Goal: Task Accomplishment & Management: Manage account settings

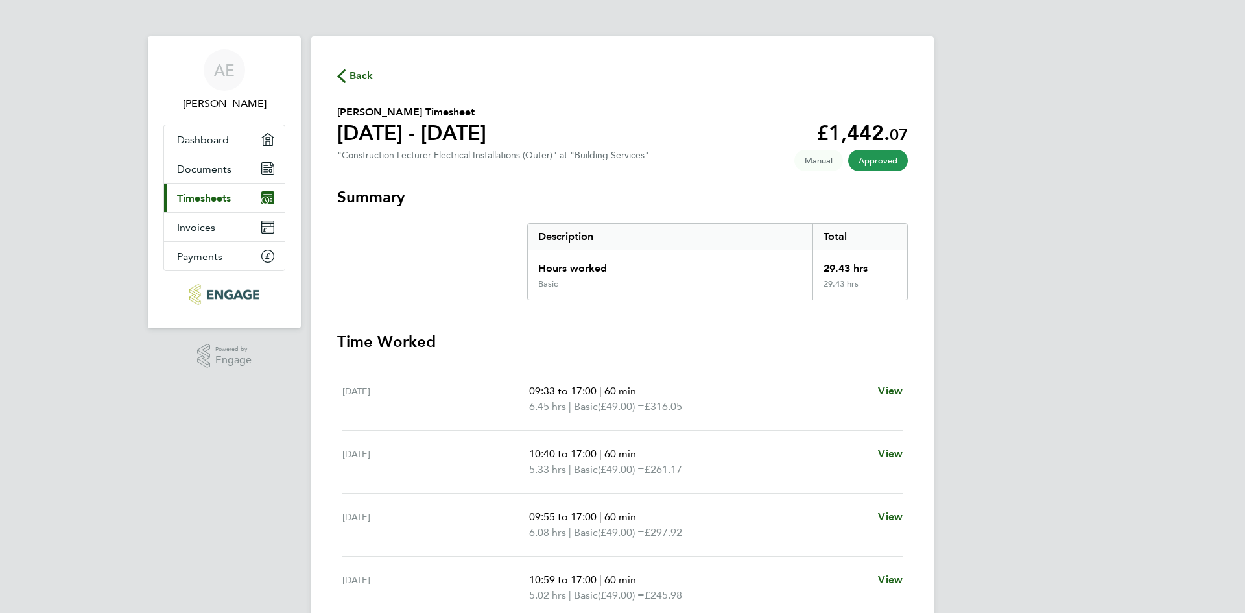
click at [358, 70] on span "Back" at bounding box center [361, 76] width 24 height 16
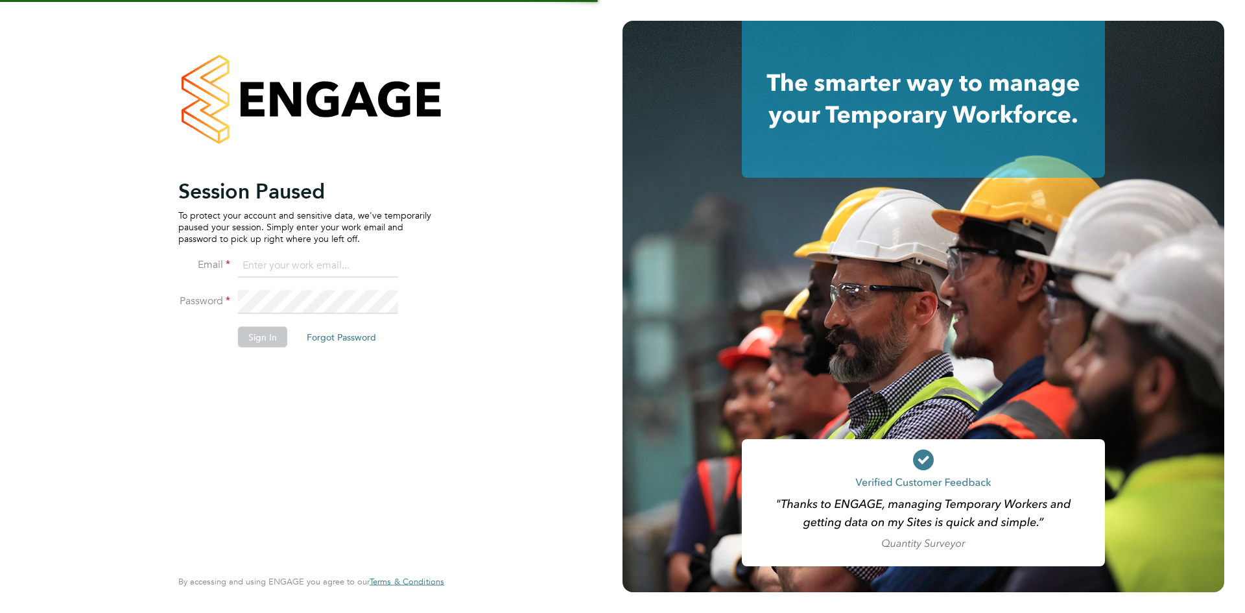
type input "[EMAIL_ADDRESS][DOMAIN_NAME]"
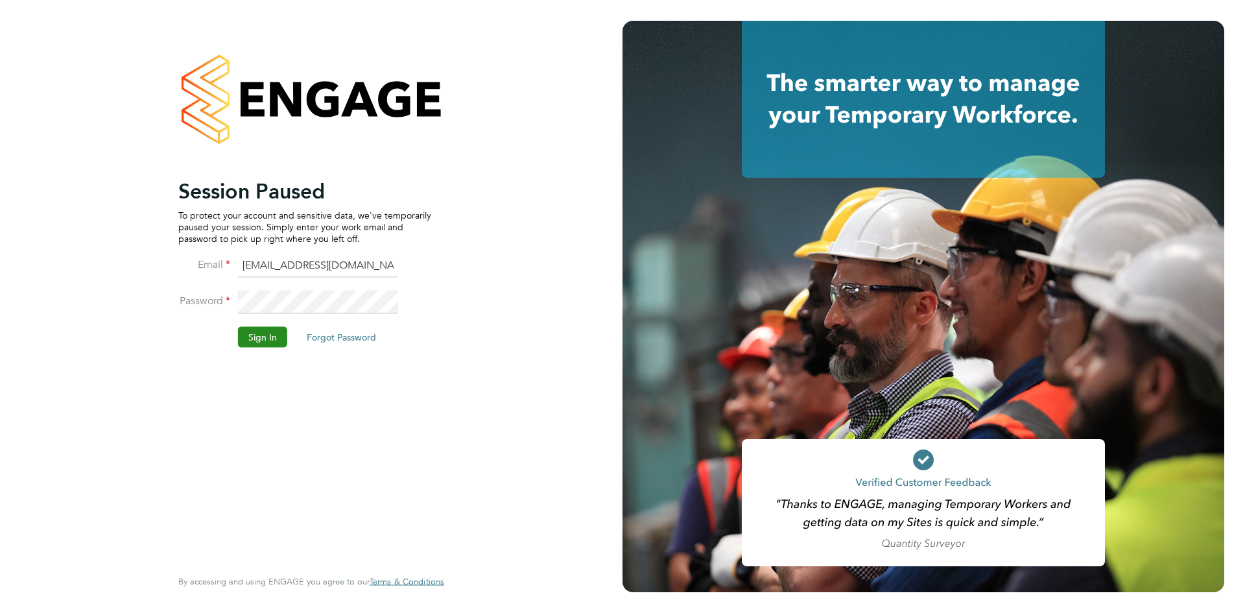
click at [255, 340] on button "Sign In" at bounding box center [262, 336] width 49 height 21
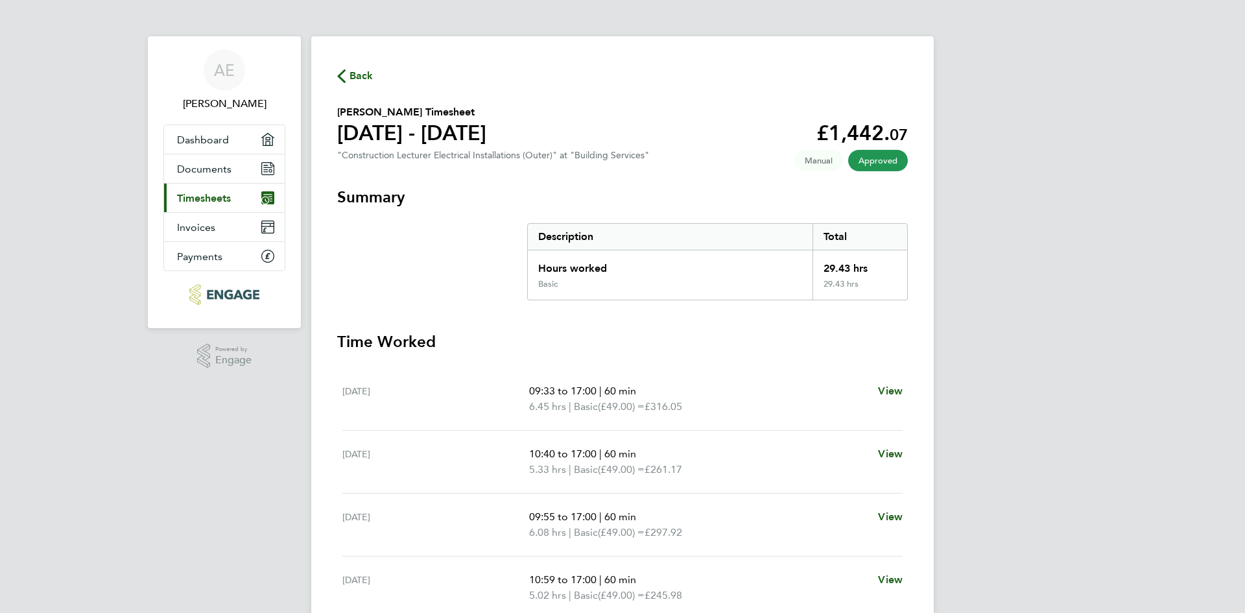
click at [357, 73] on span "Back" at bounding box center [361, 76] width 24 height 16
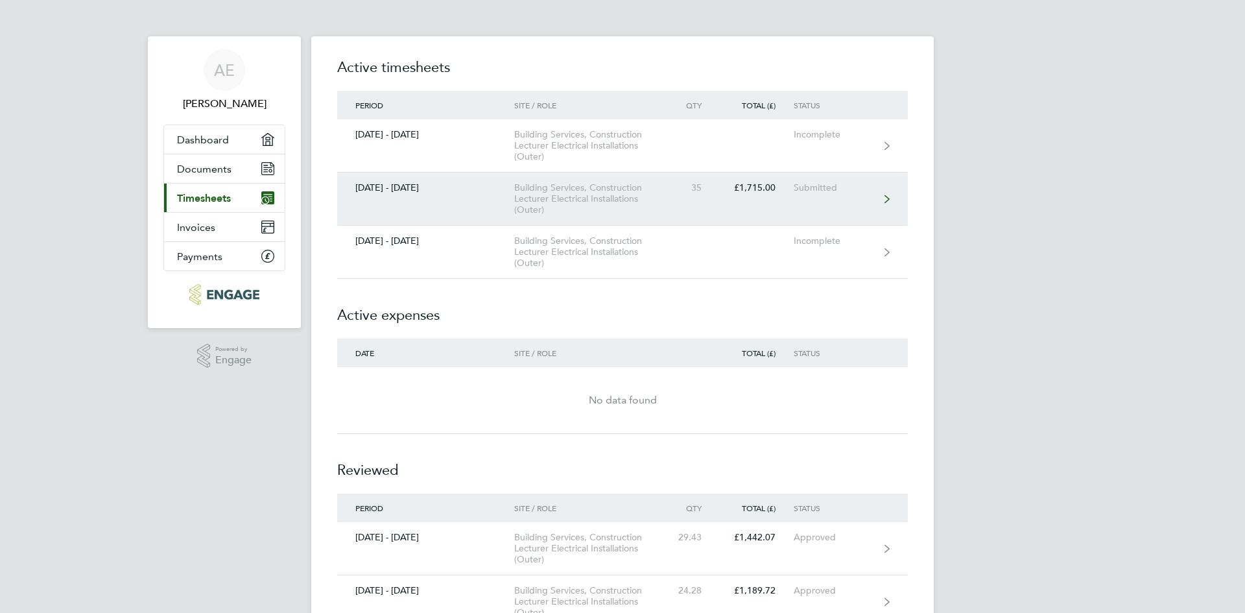
click at [780, 211] on link "15 - 21 Sept 2025 Building Services, Construction Lecturer Electrical Installat…" at bounding box center [622, 198] width 570 height 53
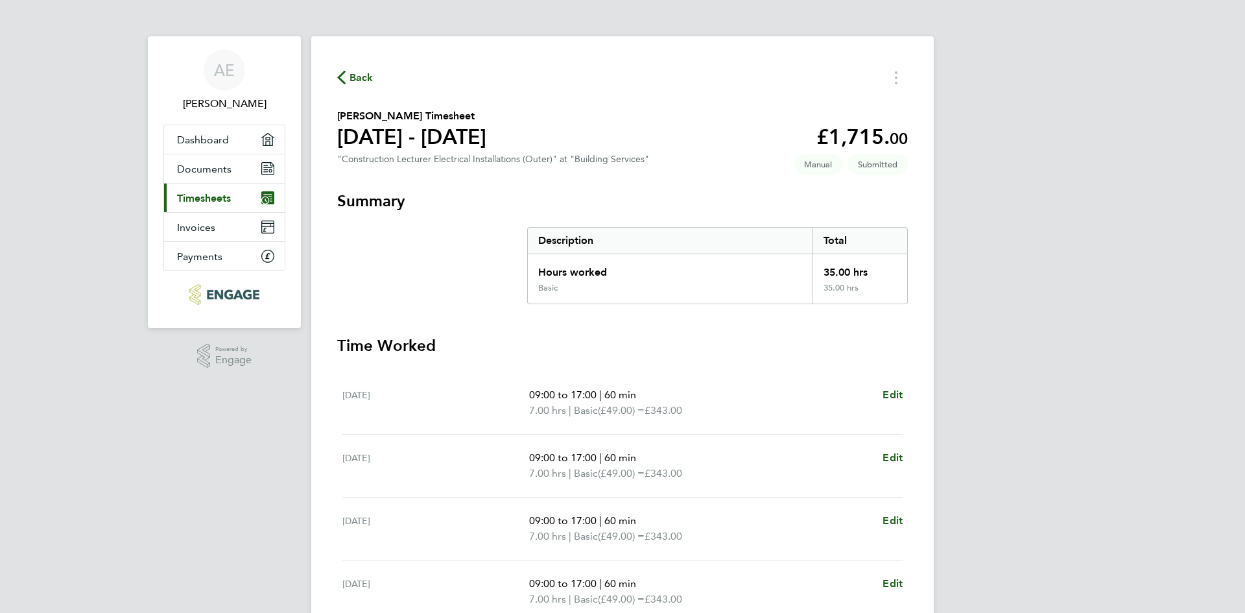
click at [351, 80] on span "Back" at bounding box center [361, 78] width 24 height 16
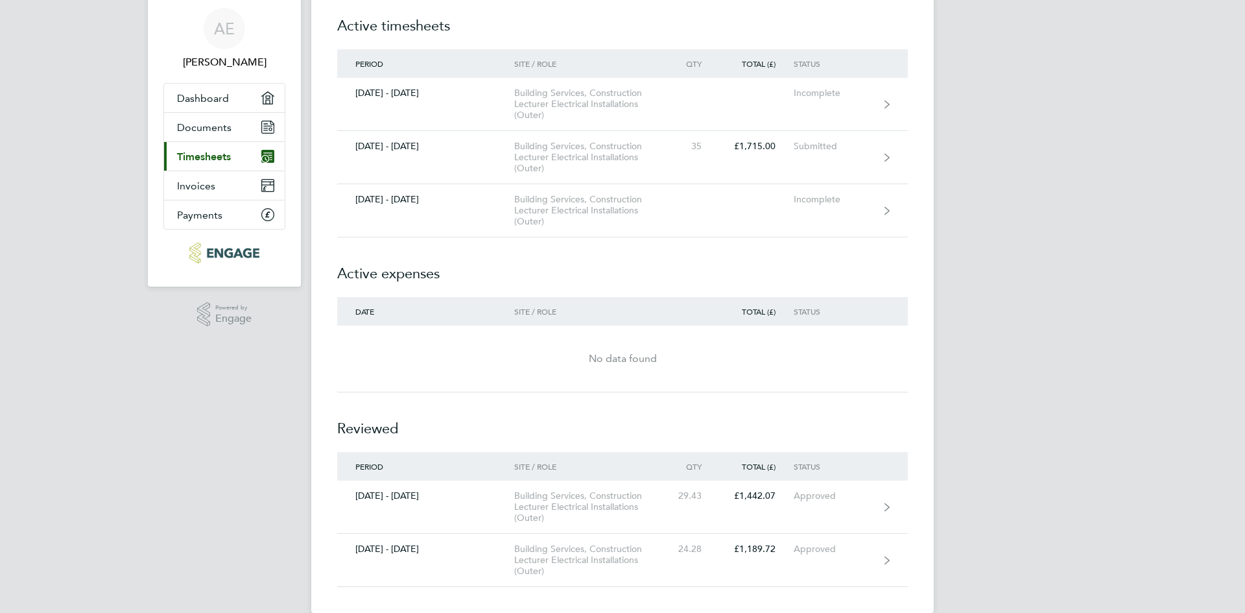
scroll to position [62, 0]
